Goal: Information Seeking & Learning: Learn about a topic

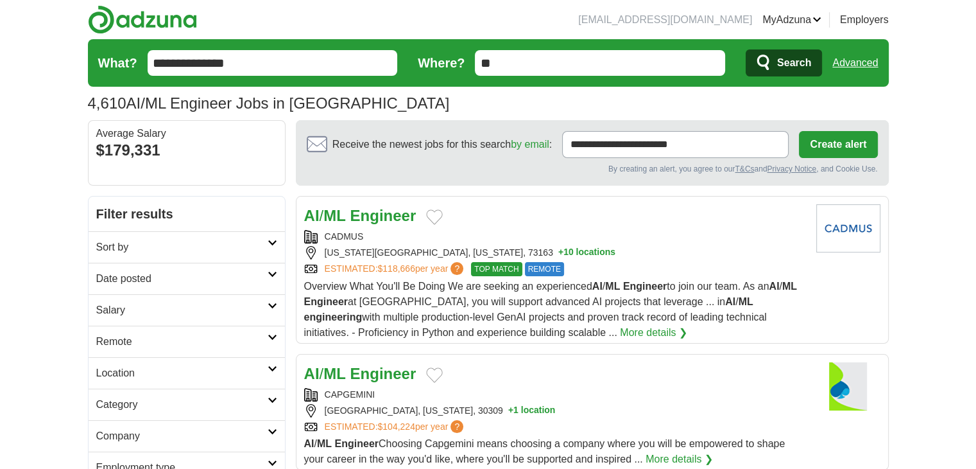
click at [280, 270] on link "Date posted" at bounding box center [187, 278] width 196 height 31
click at [130, 306] on link "Last 24 hours" at bounding box center [186, 309] width 181 height 15
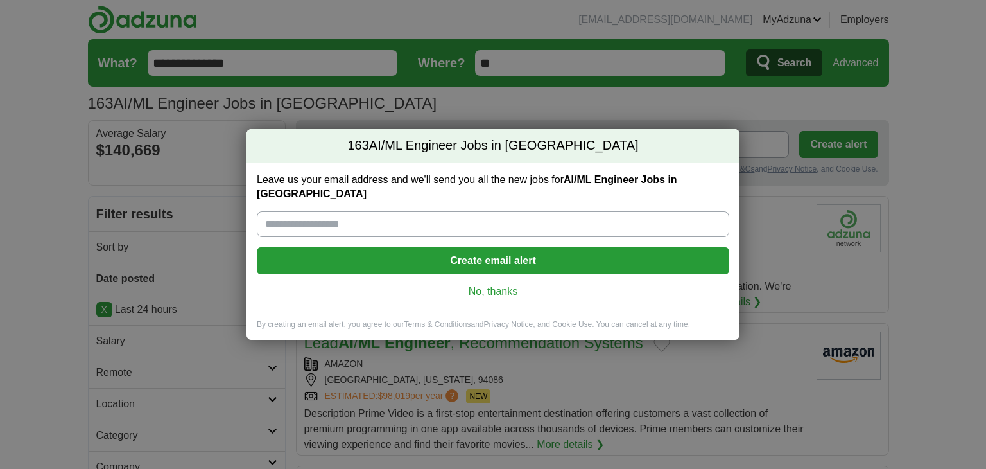
click at [495, 284] on link "No, thanks" at bounding box center [493, 291] width 452 height 14
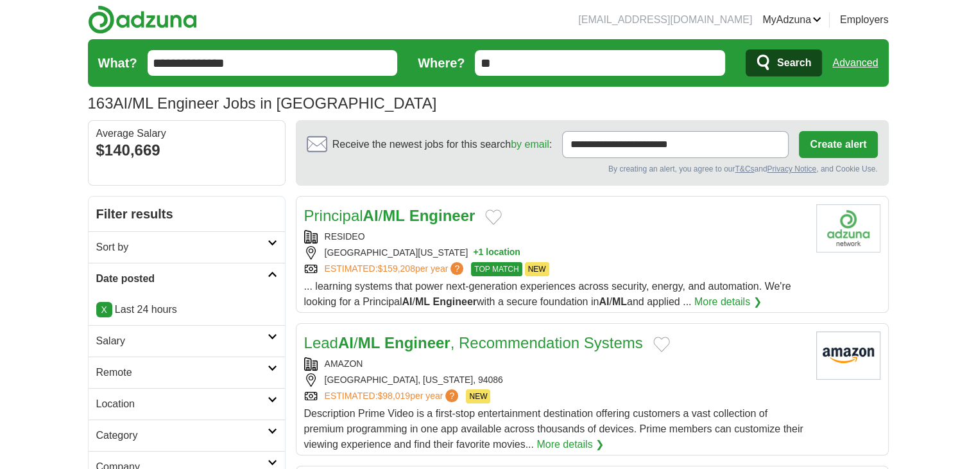
click at [274, 255] on link "Sort by" at bounding box center [187, 246] width 196 height 31
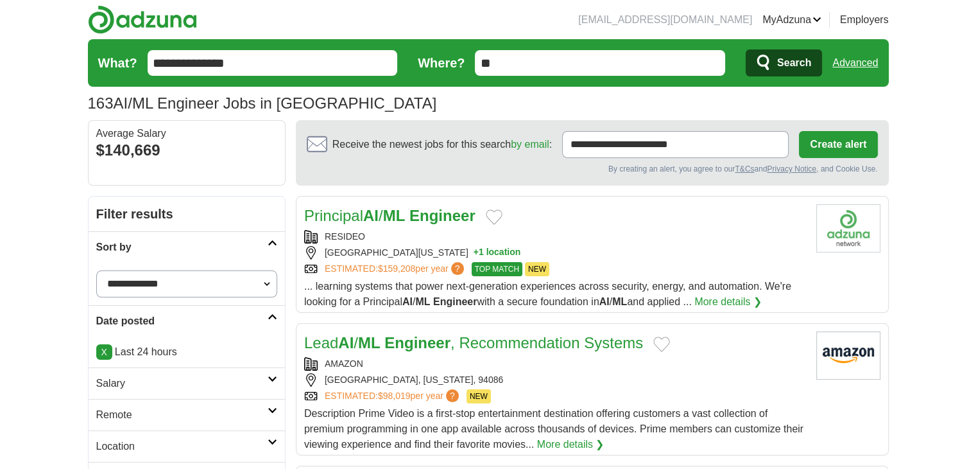
click at [172, 279] on select "**********" at bounding box center [186, 283] width 181 height 27
select select "**********"
click at [96, 270] on select "**********" at bounding box center [186, 283] width 181 height 27
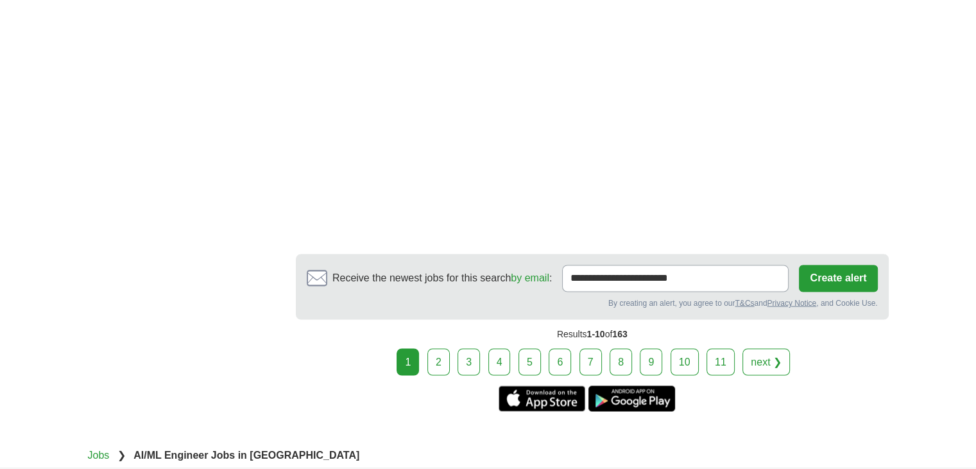
scroll to position [2148, 0]
click at [436, 347] on link "2" at bounding box center [438, 360] width 22 height 27
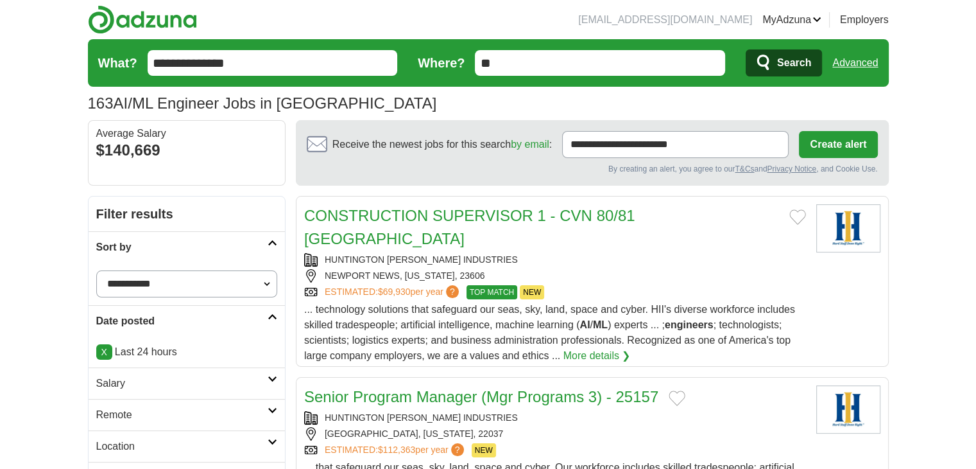
click at [267, 274] on select "**********" at bounding box center [186, 283] width 181 height 27
select select "**********"
click at [96, 270] on select "**********" at bounding box center [186, 283] width 181 height 27
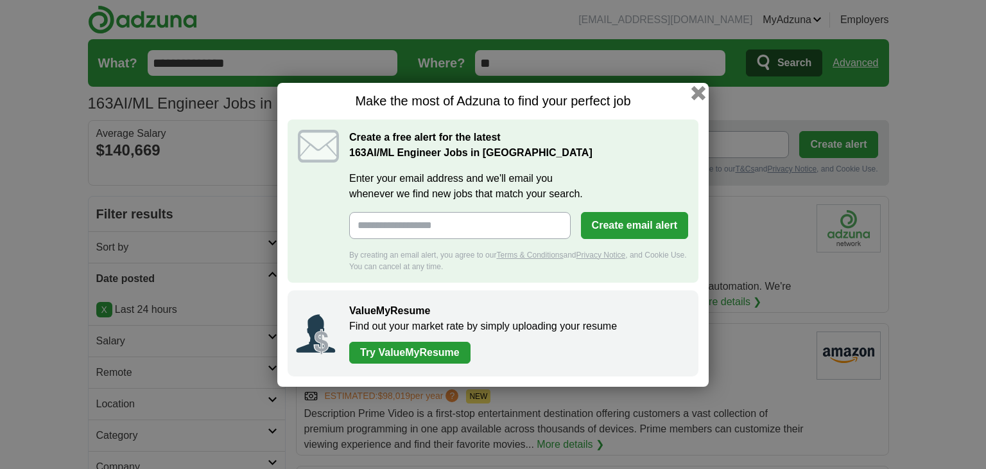
click at [698, 88] on button "button" at bounding box center [698, 92] width 14 height 14
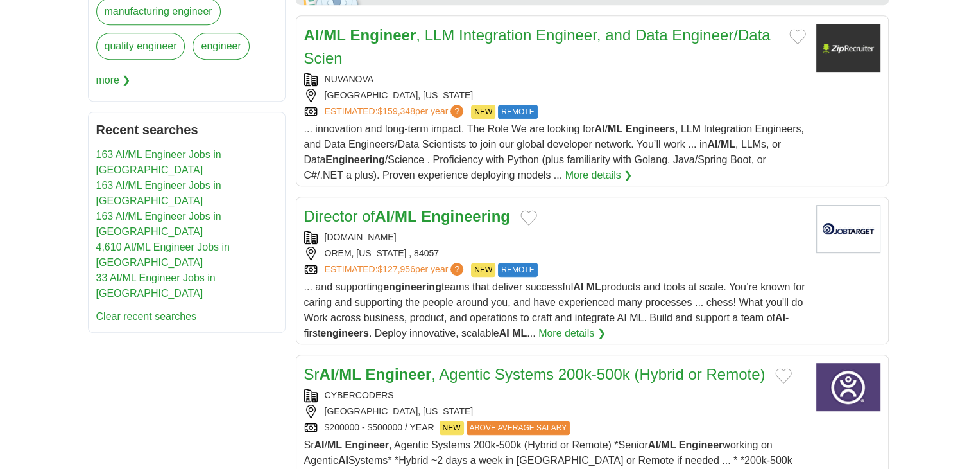
scroll to position [664, 0]
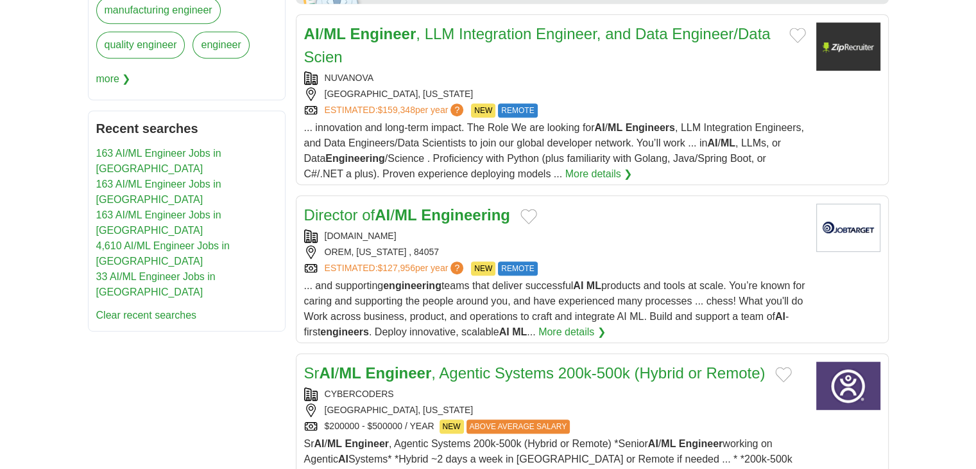
click at [667, 155] on span "... innovation and long-term impact. The Role We are looking for AI / ML Engine…" at bounding box center [554, 150] width 500 height 57
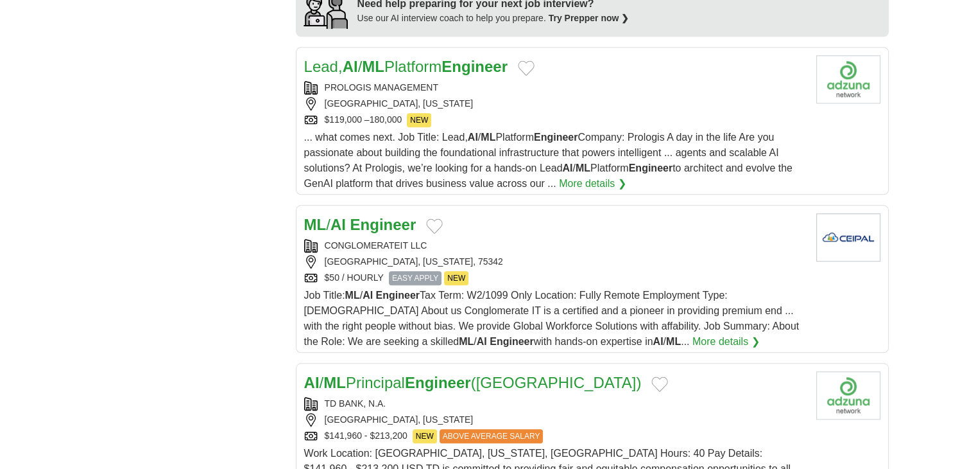
scroll to position [1191, 0]
click at [390, 245] on div "CONGLOMERATEIT LLC" at bounding box center [555, 244] width 502 height 13
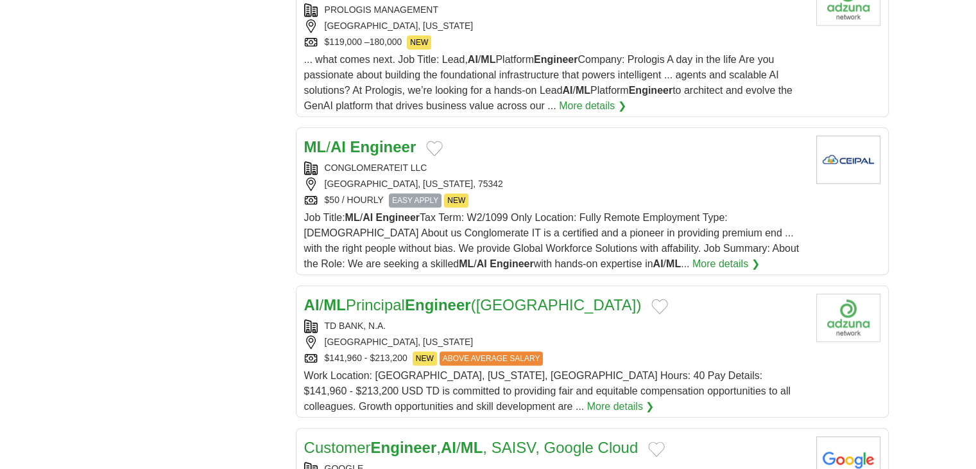
scroll to position [1268, 0]
click at [365, 155] on div "ML / AI Engineer CONGLOMERATEIT LLC DALLAS, TEXAS, 75342 $50 / HOURLY EASY APPL…" at bounding box center [555, 203] width 502 height 136
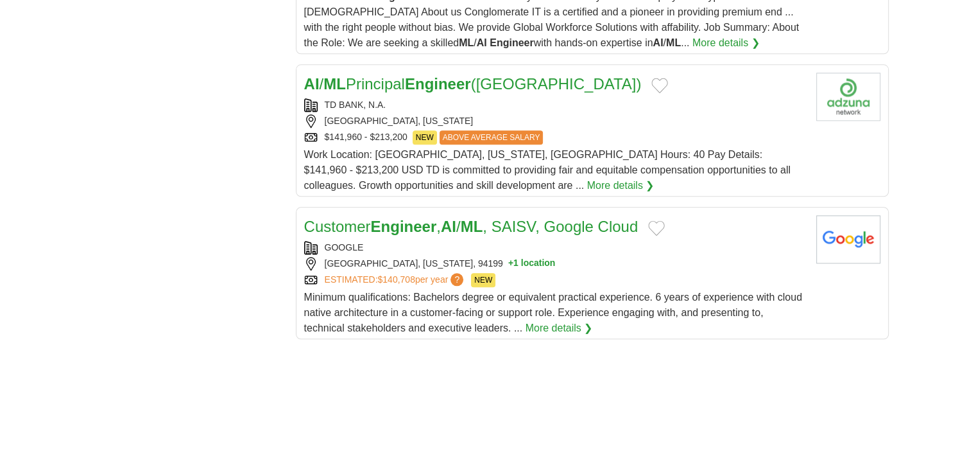
scroll to position [1485, 0]
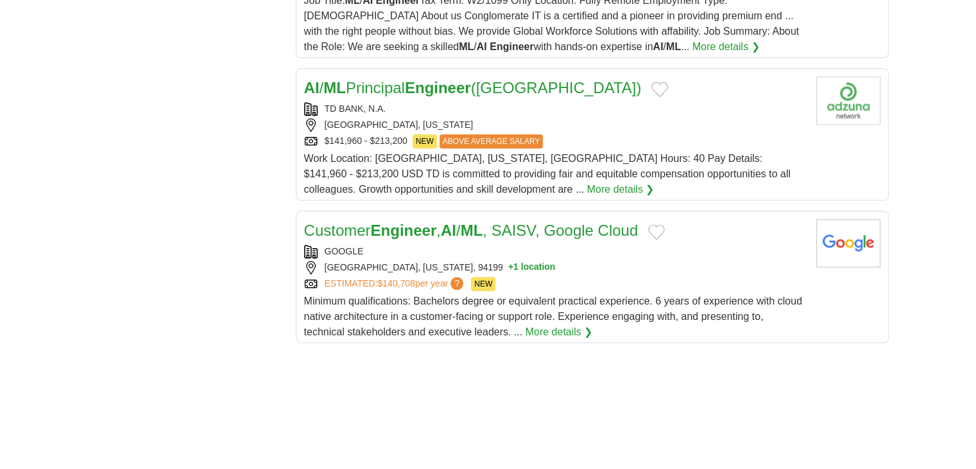
click at [398, 161] on div "Work Location: Mount Laurel, New Jersey, United States of America Hours: 40 Pay…" at bounding box center [555, 174] width 502 height 46
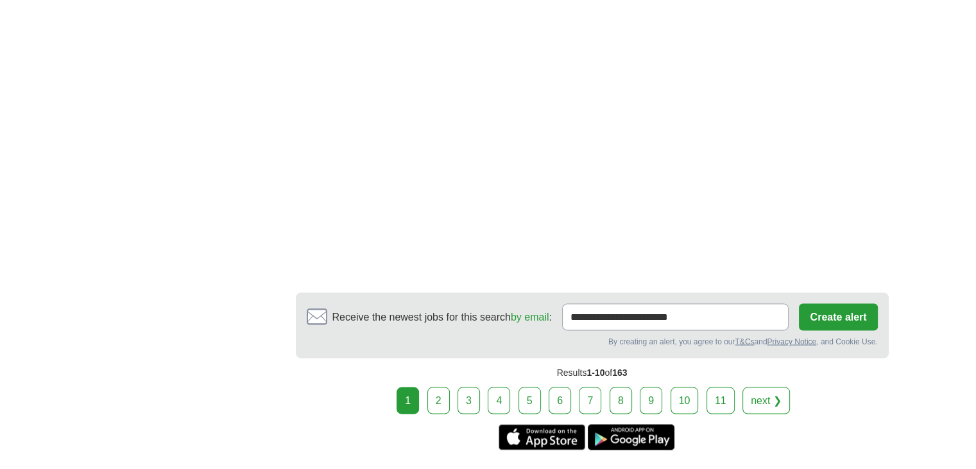
scroll to position [2261, 0]
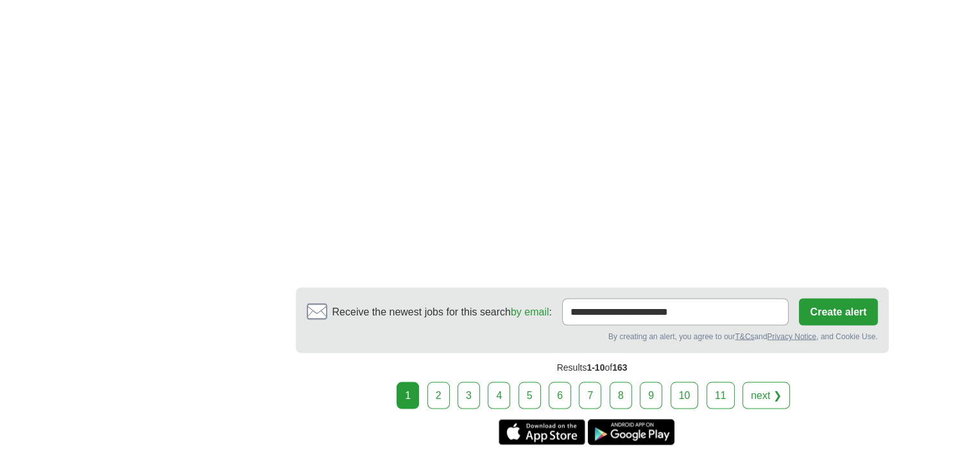
click at [435, 387] on link "2" at bounding box center [438, 394] width 22 height 27
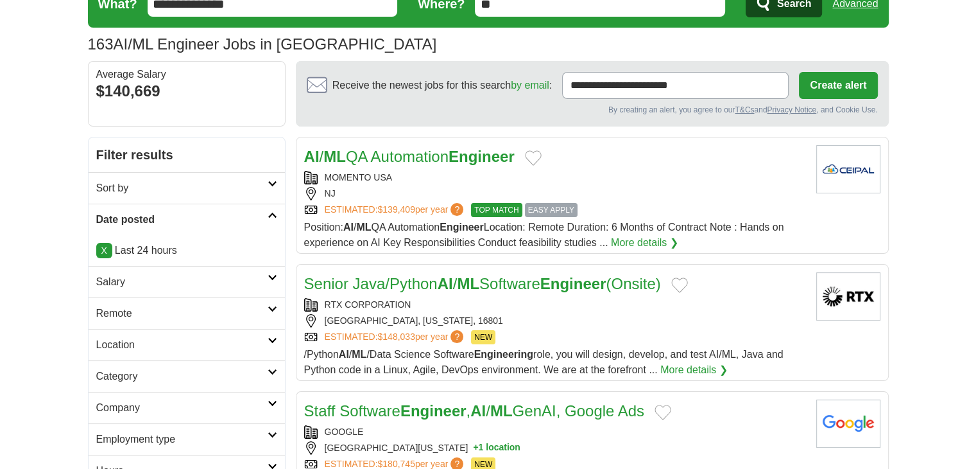
scroll to position [62, 0]
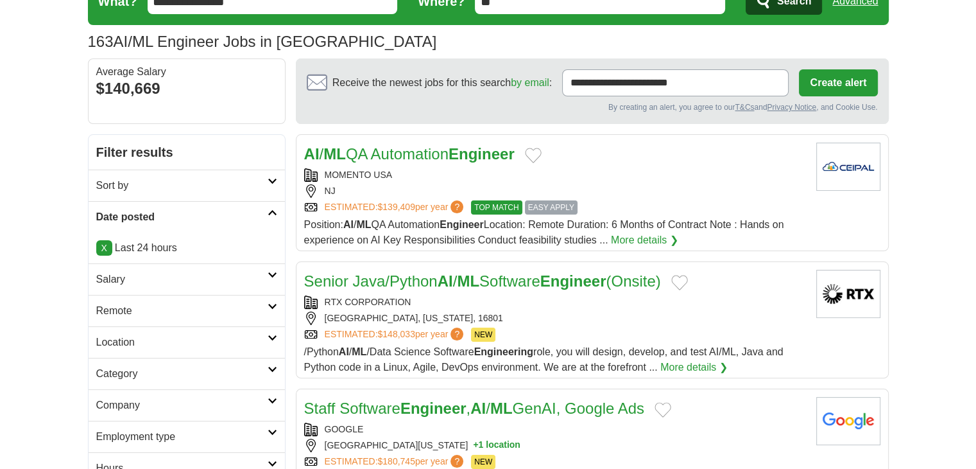
click at [549, 194] on div "NJ" at bounding box center [555, 190] width 502 height 13
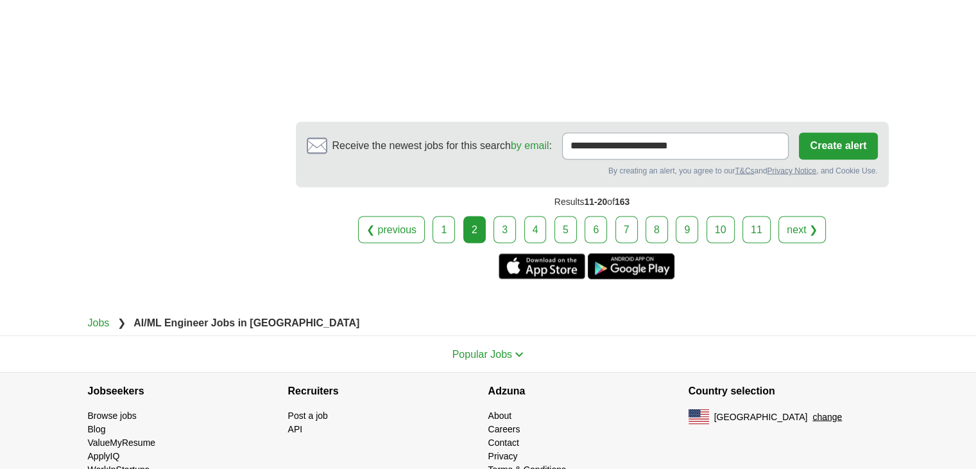
scroll to position [2316, 0]
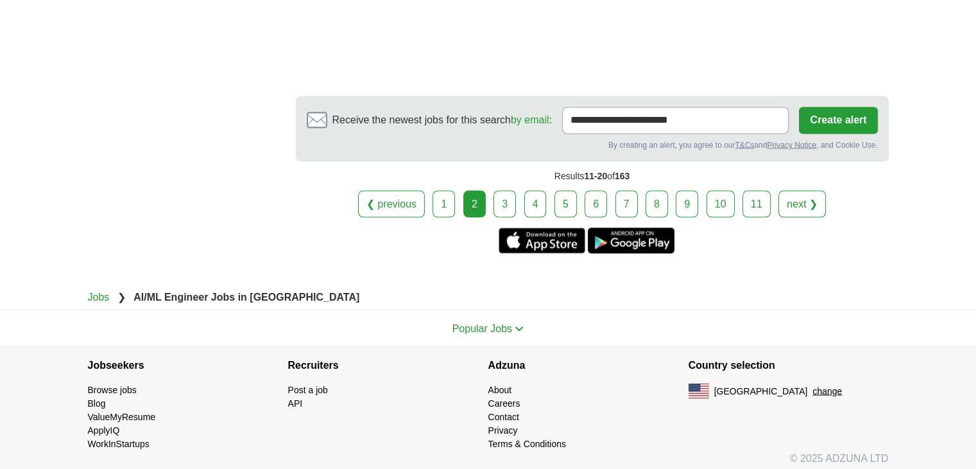
click at [501, 190] on link "3" at bounding box center [505, 203] width 22 height 27
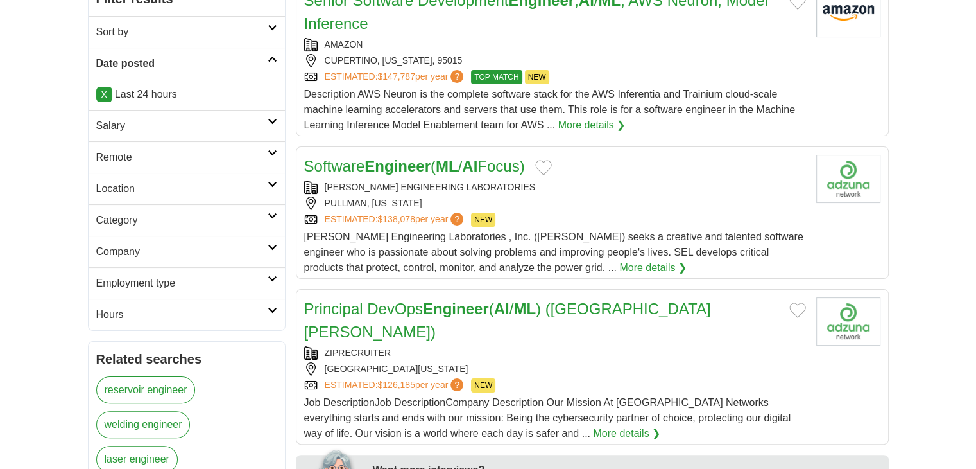
scroll to position [216, 0]
click at [516, 209] on div "[PERSON_NAME] ENGINEERING LABORATORIES [GEOGRAPHIC_DATA], [US_STATE] ESTIMATED:…" at bounding box center [555, 203] width 502 height 46
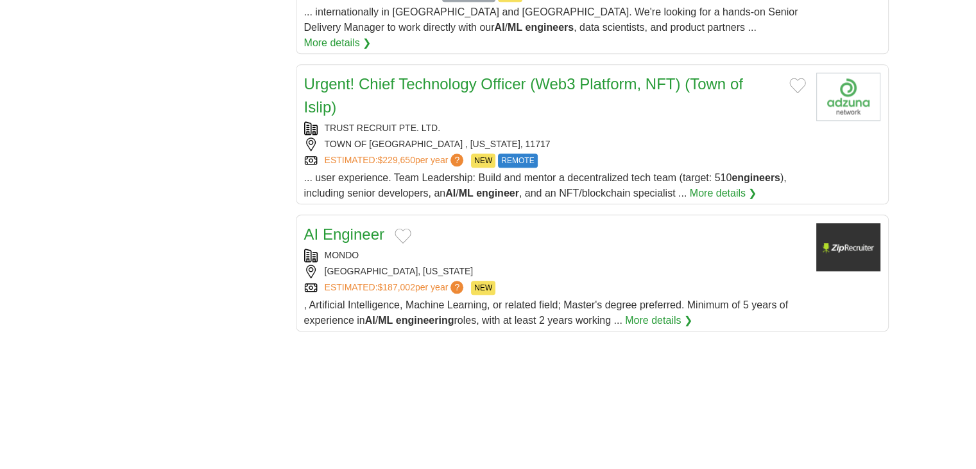
scroll to position [1458, 0]
click at [566, 264] on div "[GEOGRAPHIC_DATA], [US_STATE]" at bounding box center [555, 270] width 502 height 13
click at [466, 248] on div "MONDO" at bounding box center [555, 254] width 502 height 13
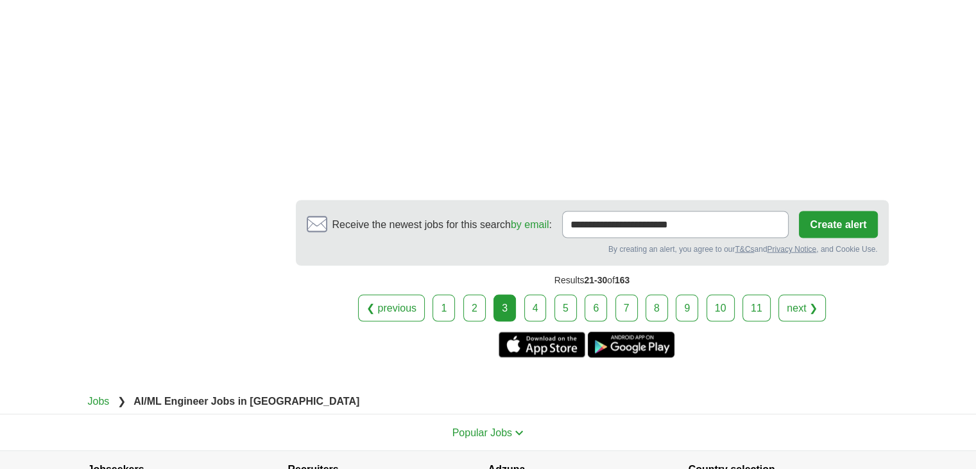
scroll to position [2315, 0]
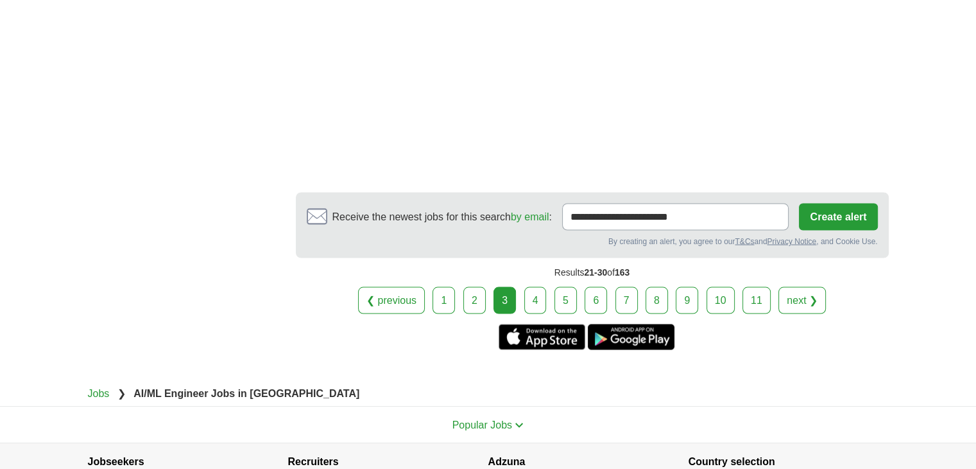
click at [540, 286] on link "4" at bounding box center [535, 299] width 22 height 27
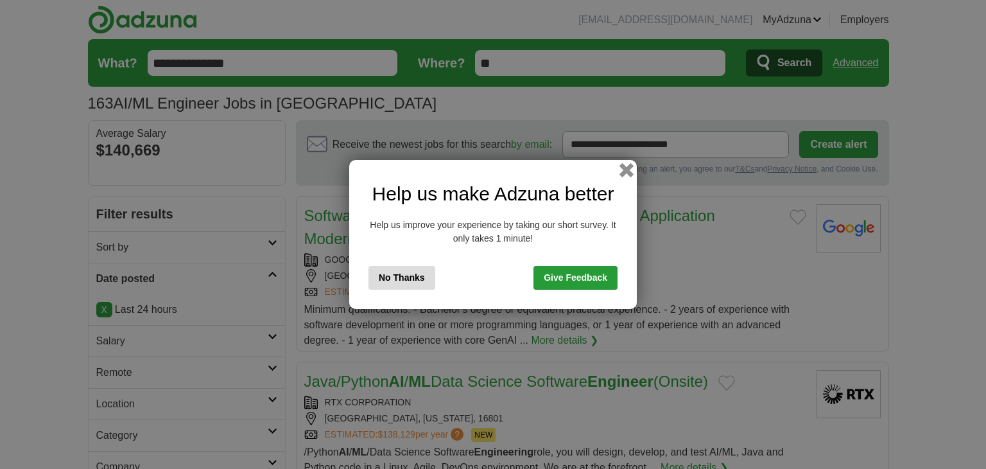
click at [625, 175] on button "button" at bounding box center [626, 170] width 14 height 14
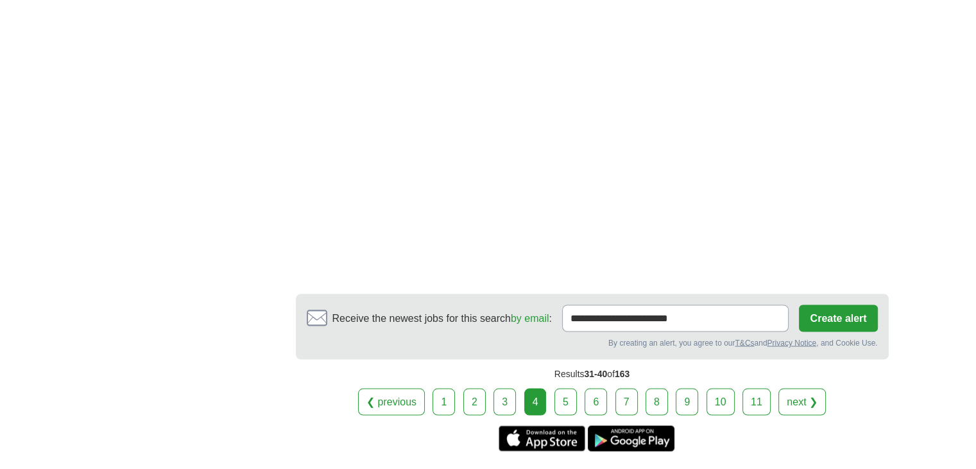
scroll to position [2236, 0]
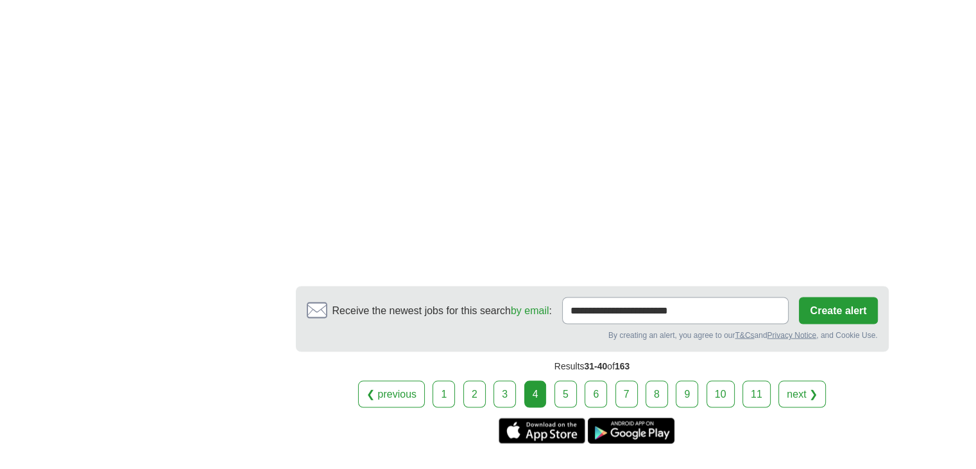
click at [557, 380] on link "5" at bounding box center [566, 393] width 22 height 27
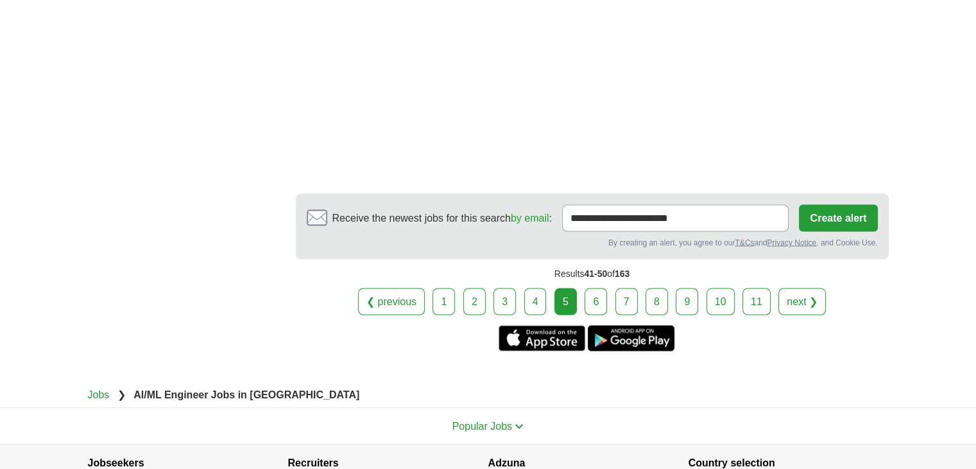
scroll to position [2323, 0]
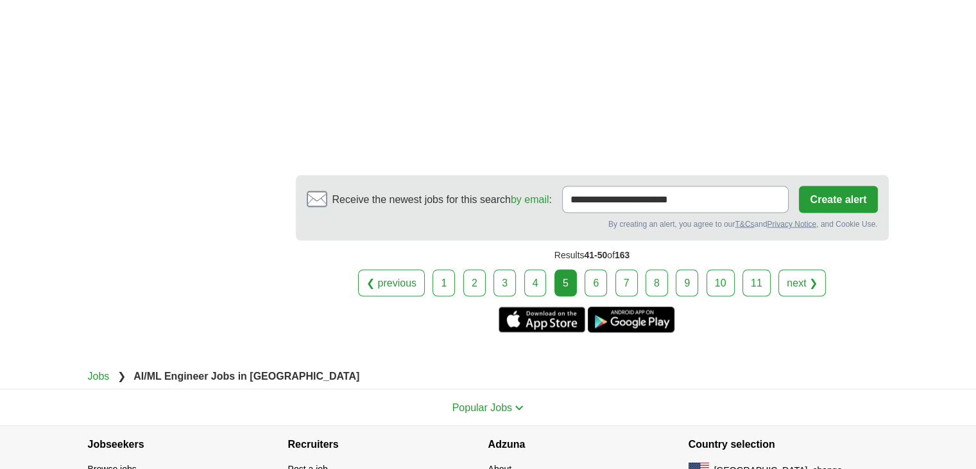
click at [594, 269] on link "6" at bounding box center [596, 282] width 22 height 27
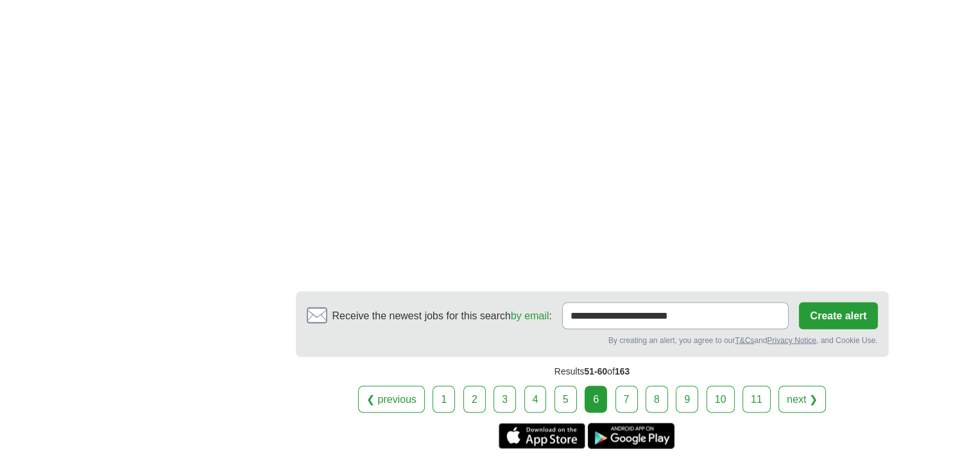
scroll to position [2169, 0]
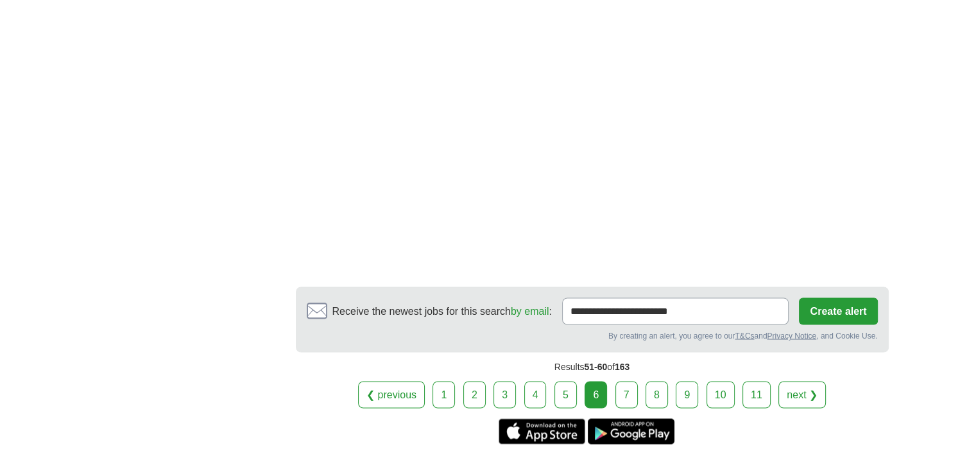
click at [621, 381] on link "7" at bounding box center [627, 394] width 22 height 27
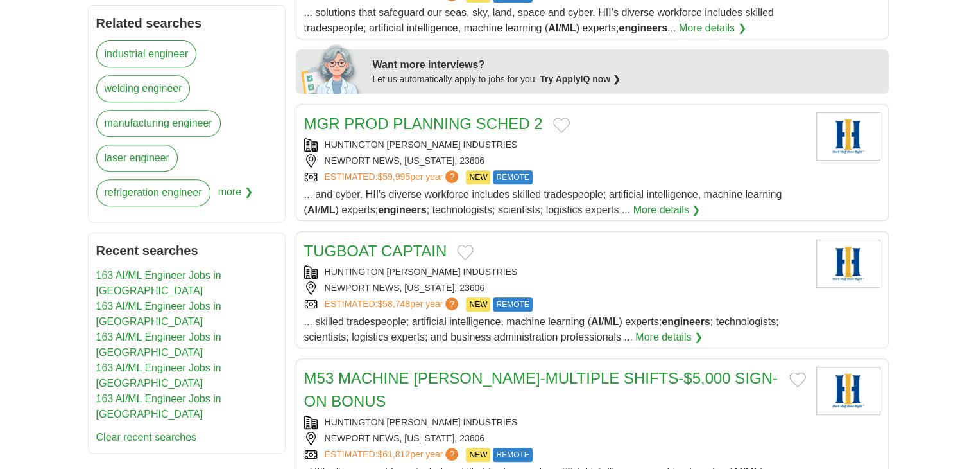
scroll to position [556, 0]
